Goal: Task Accomplishment & Management: Manage account settings

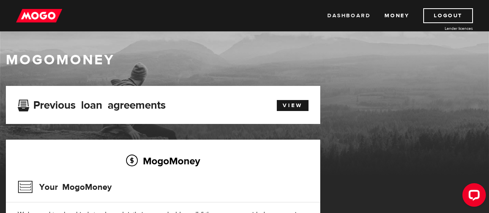
click at [359, 14] on link "Dashboard" at bounding box center [349, 15] width 43 height 15
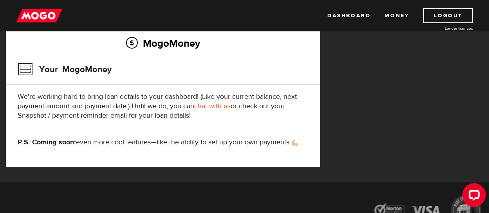
scroll to position [39, 0]
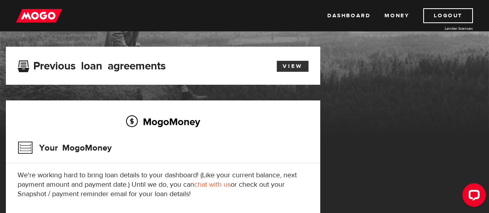
click at [297, 66] on link "View" at bounding box center [293, 66] width 32 height 11
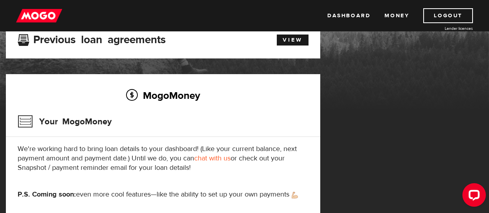
scroll to position [39, 0]
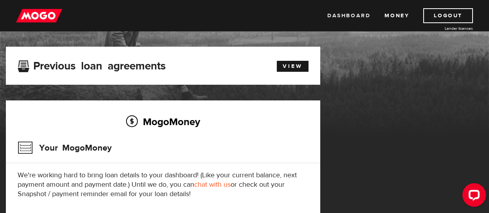
click at [356, 15] on link "Dashboard" at bounding box center [349, 15] width 43 height 15
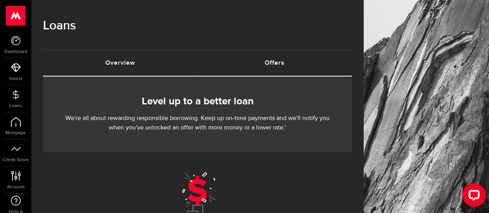
click at [123, 60] on link "Overview (requires attention)" at bounding box center [120, 63] width 155 height 25
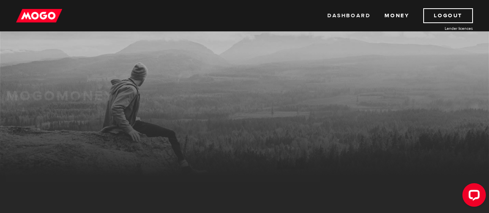
click at [351, 13] on link "Dashboard" at bounding box center [349, 15] width 43 height 15
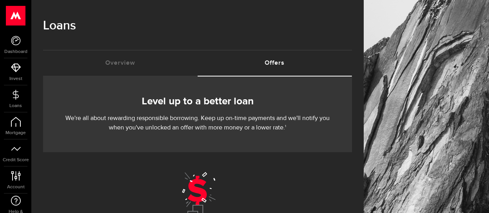
scroll to position [39, 0]
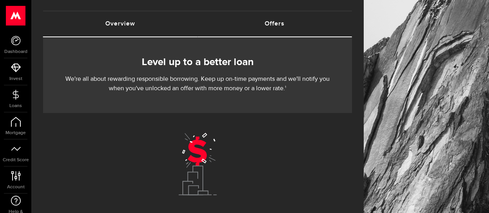
click at [128, 20] on link "Overview (requires attention)" at bounding box center [120, 23] width 155 height 25
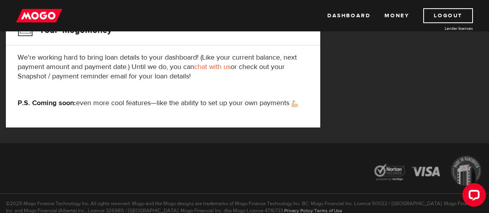
scroll to position [118, 0]
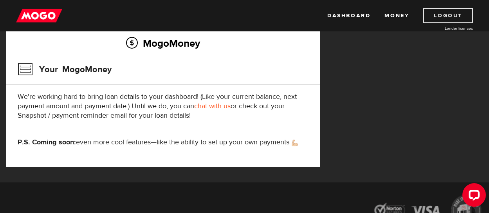
click at [454, 13] on link "Logout" at bounding box center [449, 15] width 50 height 15
